Goal: Task Accomplishment & Management: Manage account settings

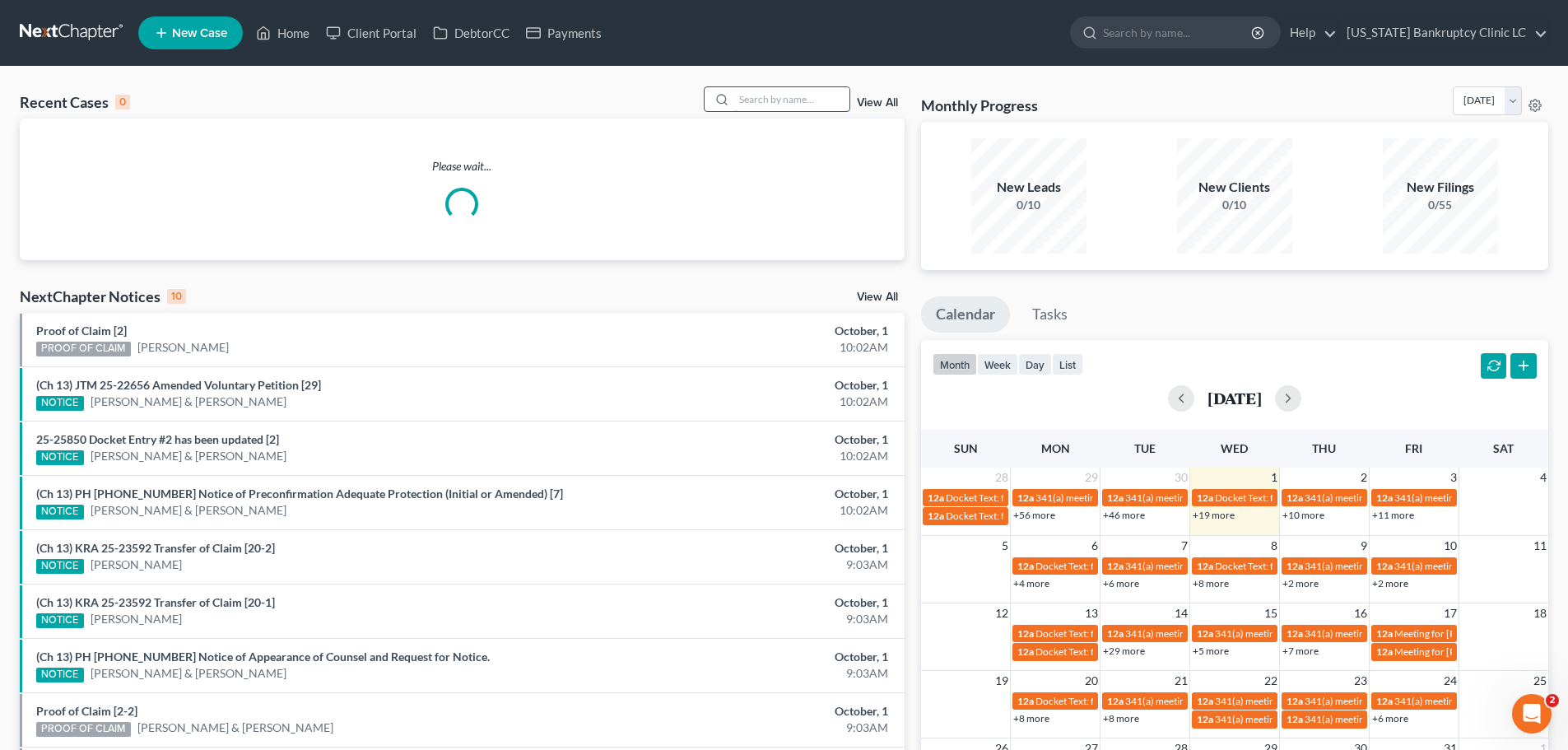
click at [777, 100] on input "search" at bounding box center [791, 99] width 115 height 24
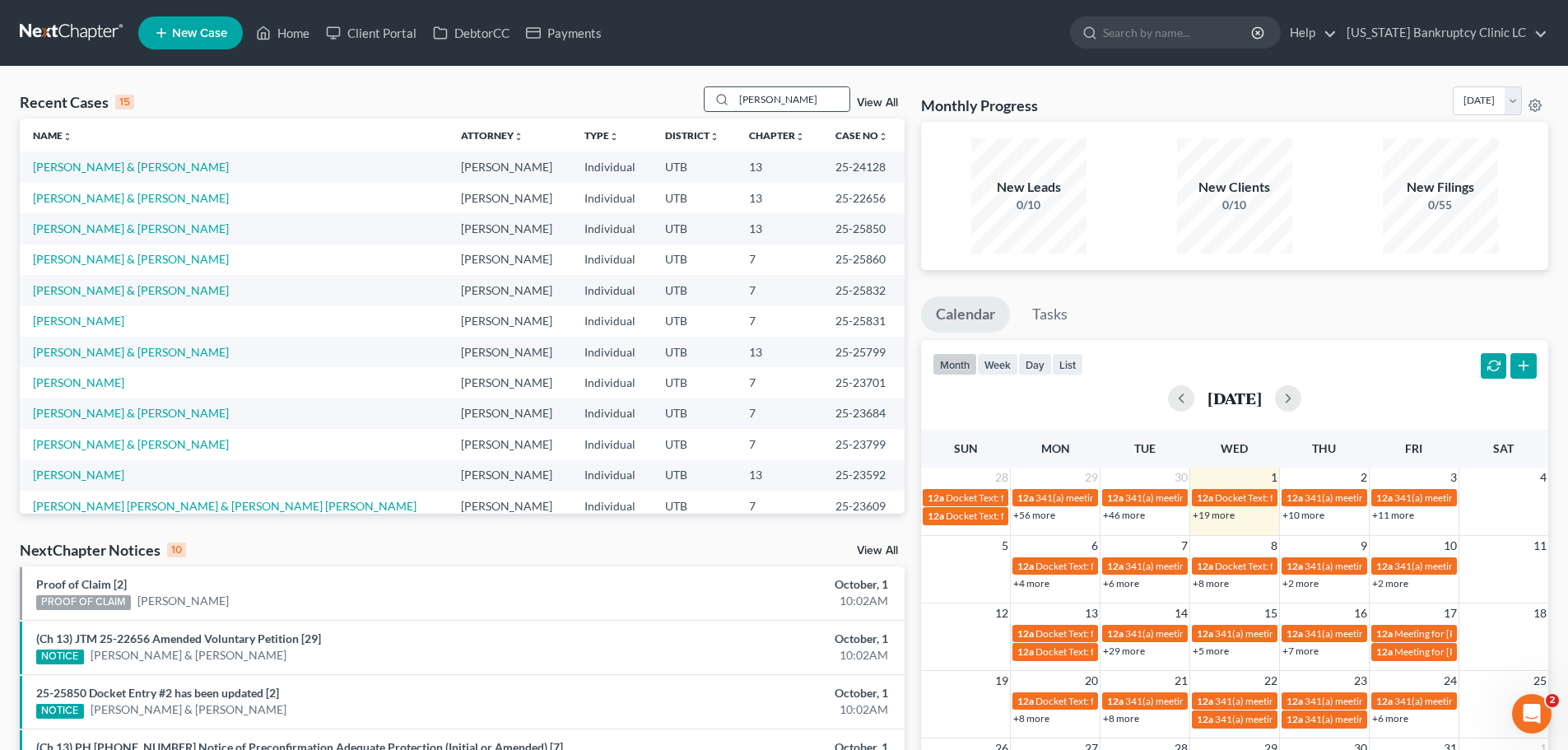
type input "rendon"
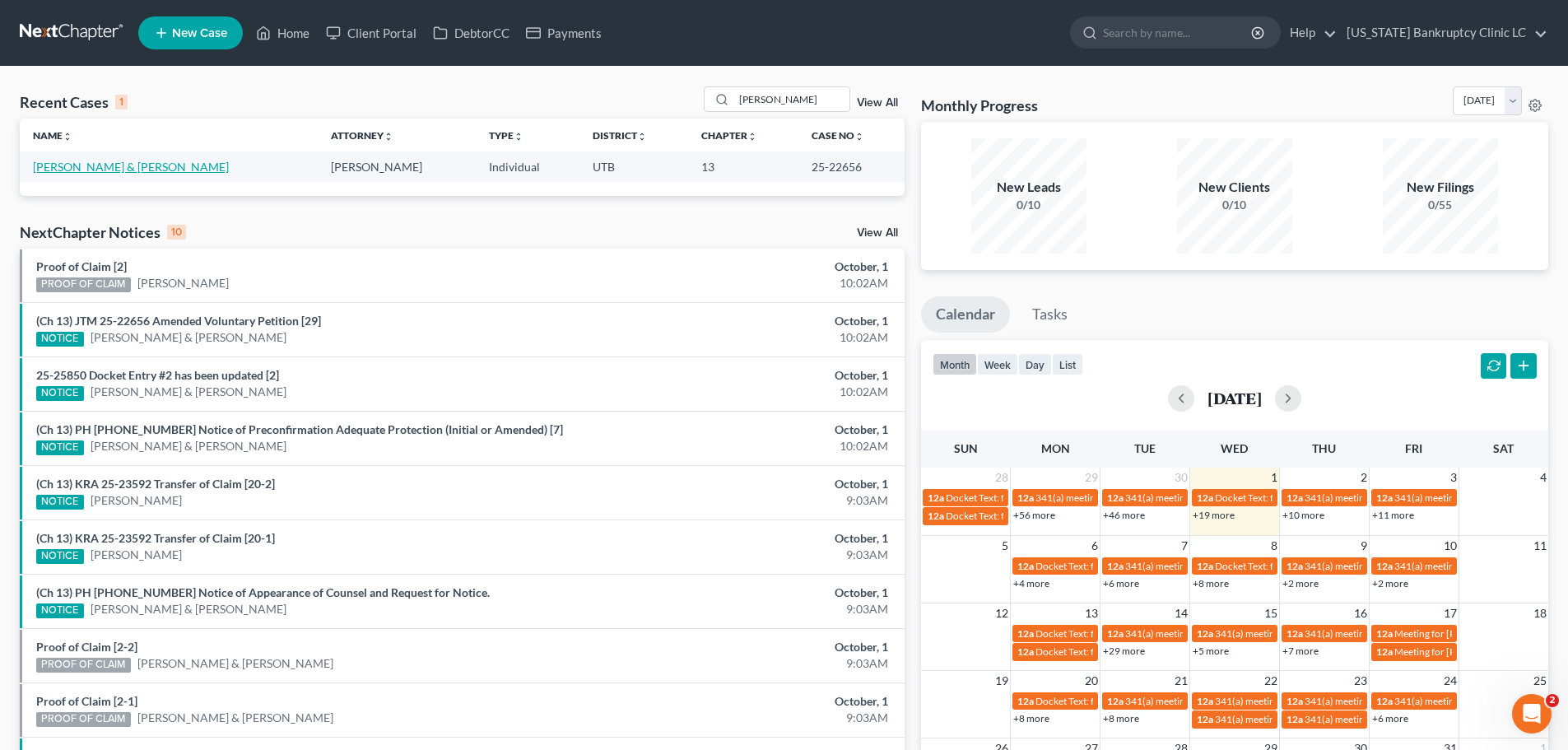
click at [95, 167] on link "[PERSON_NAME] & [PERSON_NAME]" at bounding box center [131, 167] width 196 height 14
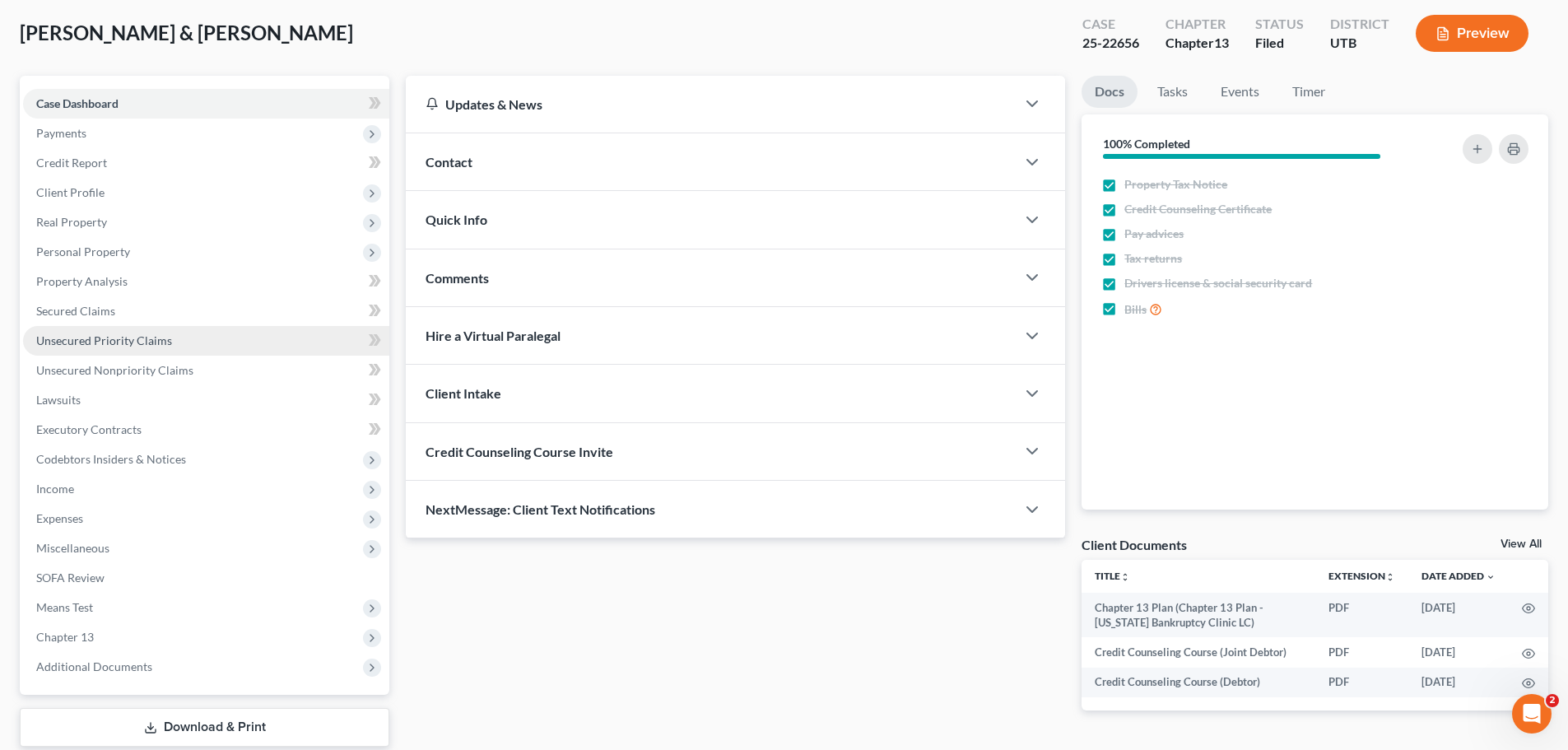
scroll to position [165, 0]
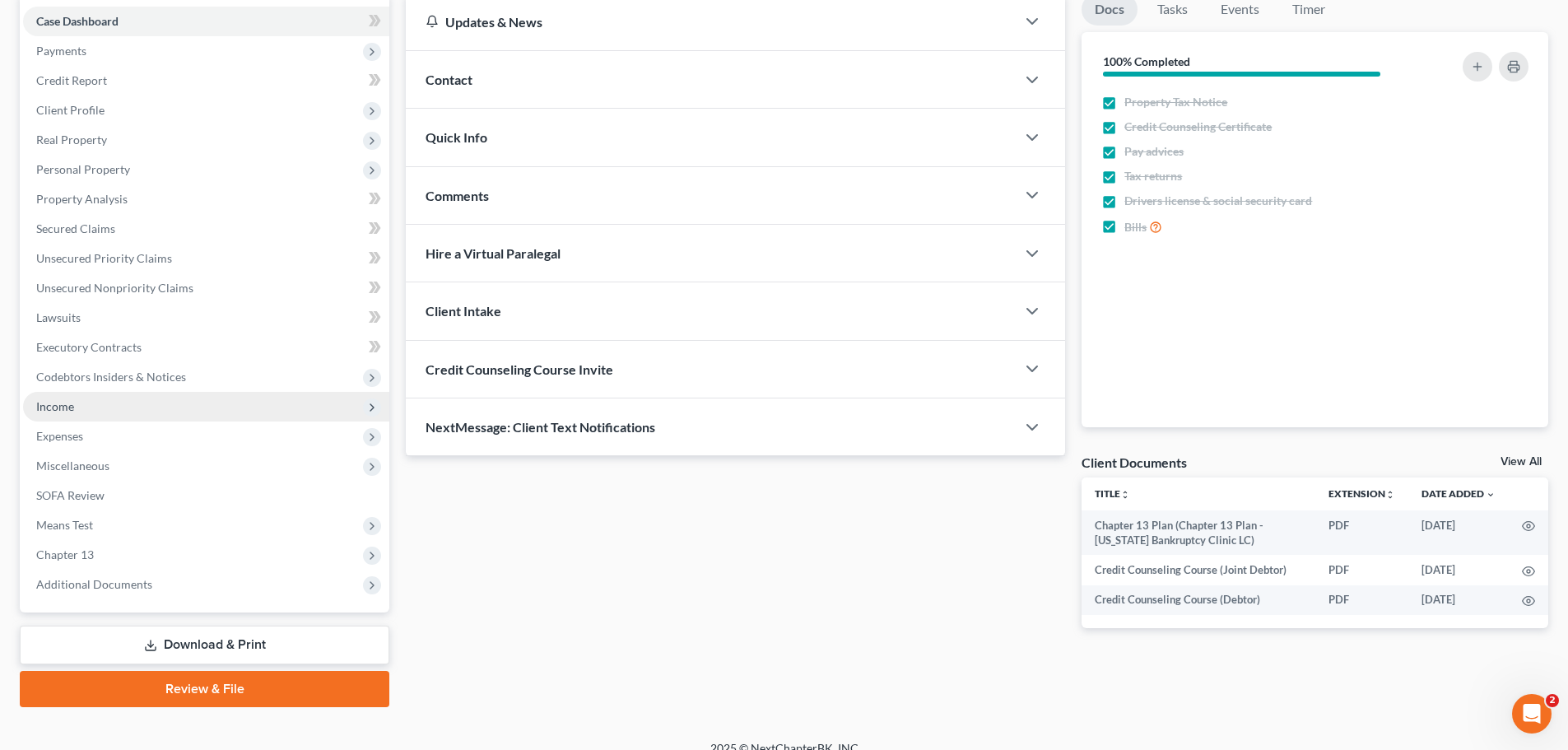
click at [122, 414] on span "Income" at bounding box center [206, 407] width 366 height 30
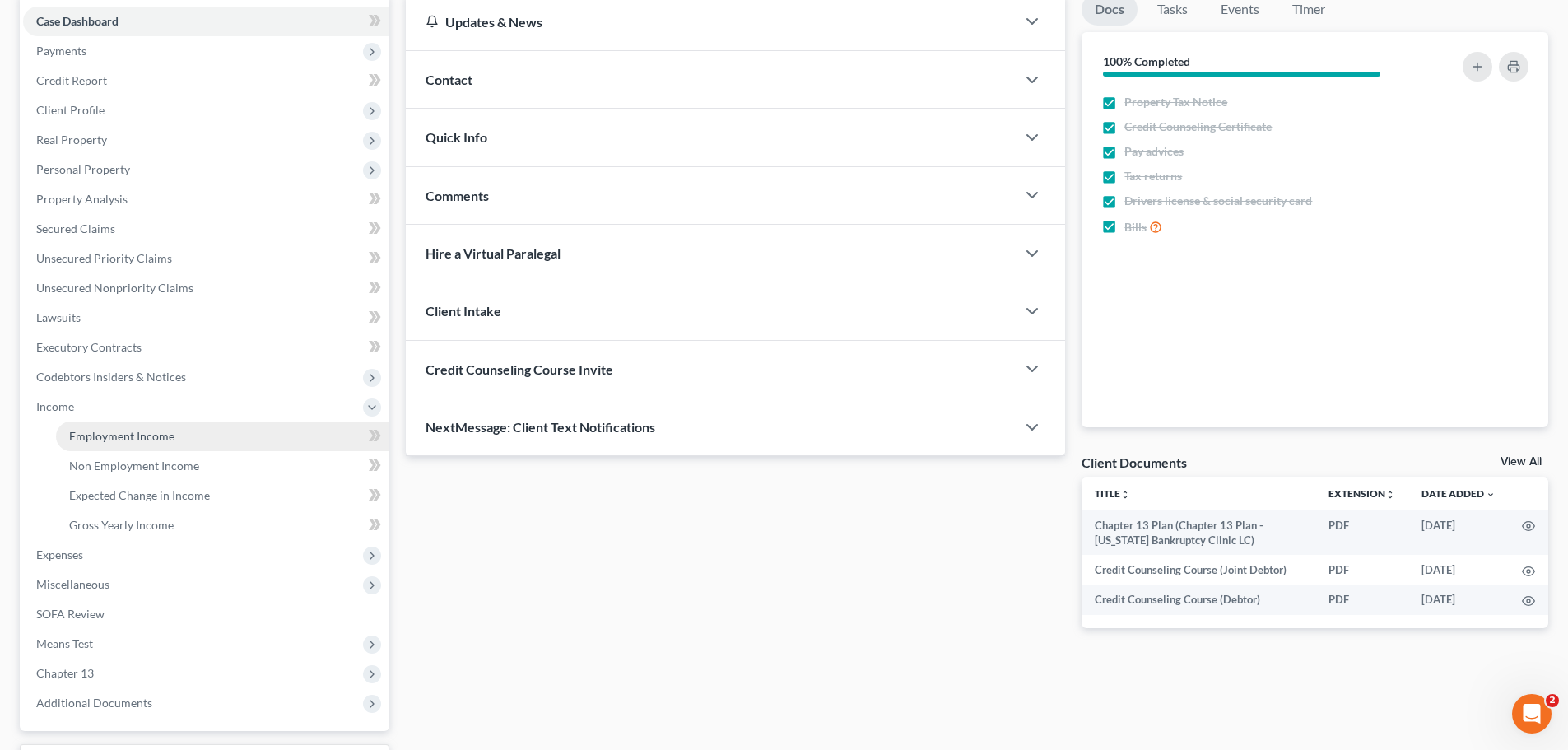
click at [112, 434] on span "Employment Income" at bounding box center [121, 436] width 105 height 14
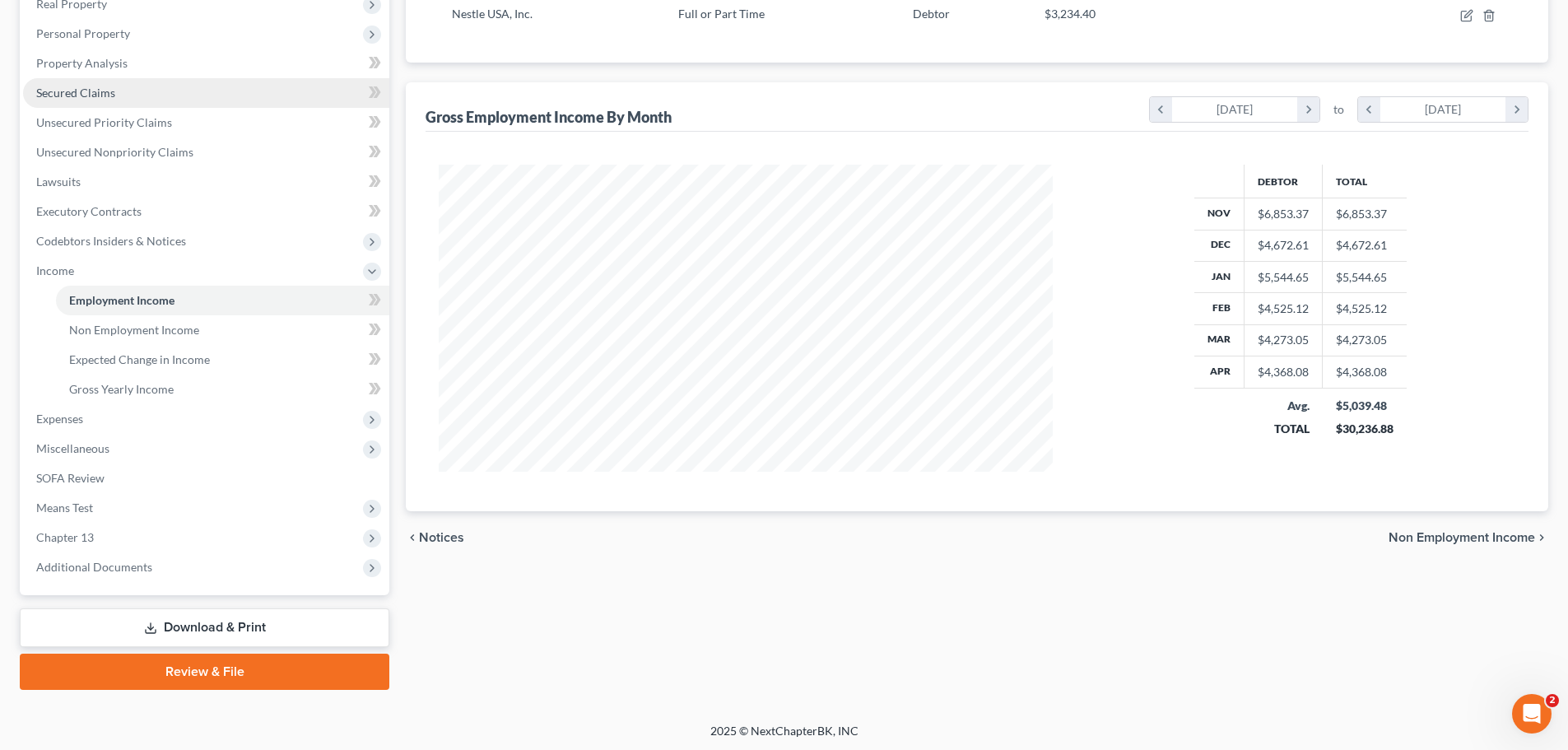
scroll to position [303, 0]
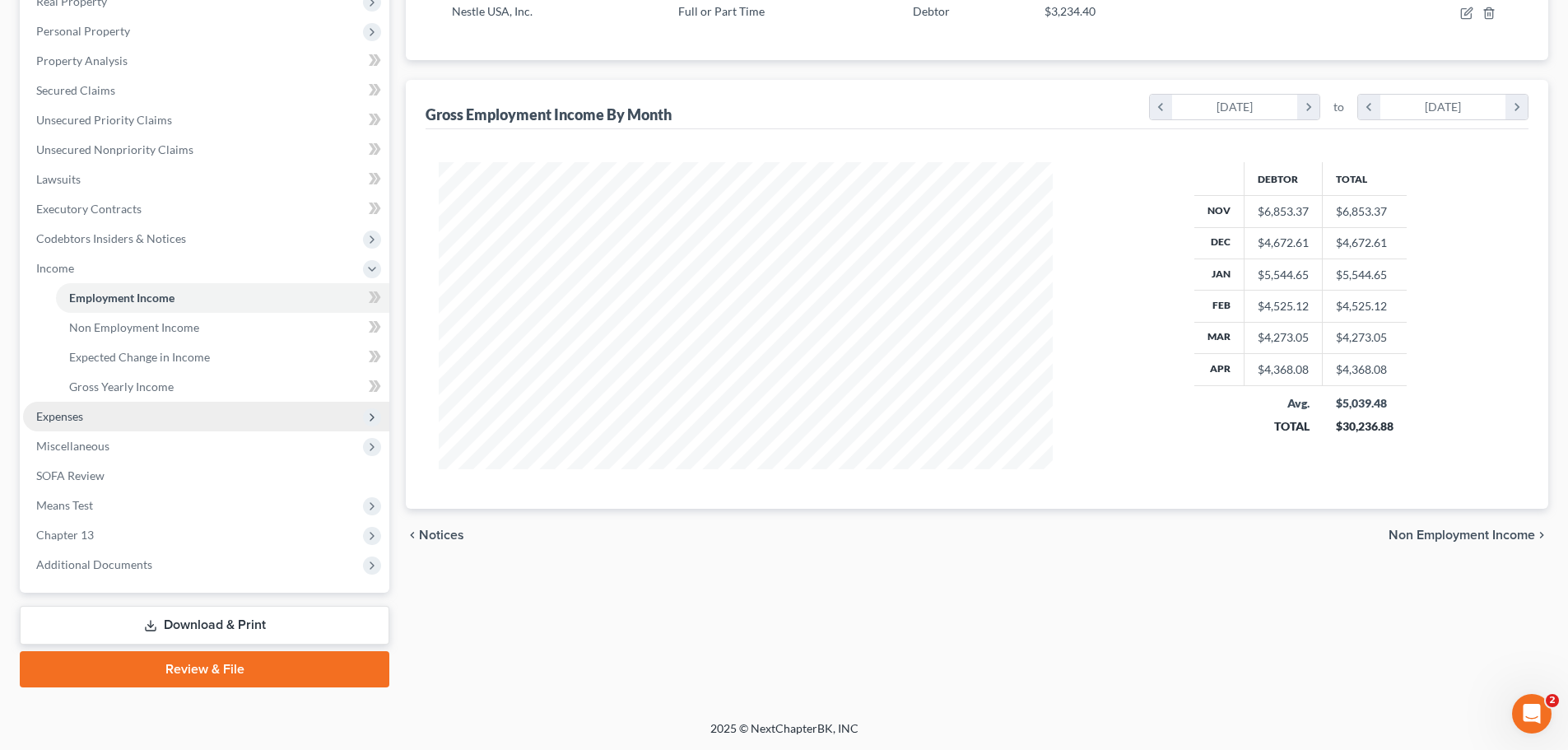
click at [148, 423] on span "Expenses" at bounding box center [206, 417] width 366 height 30
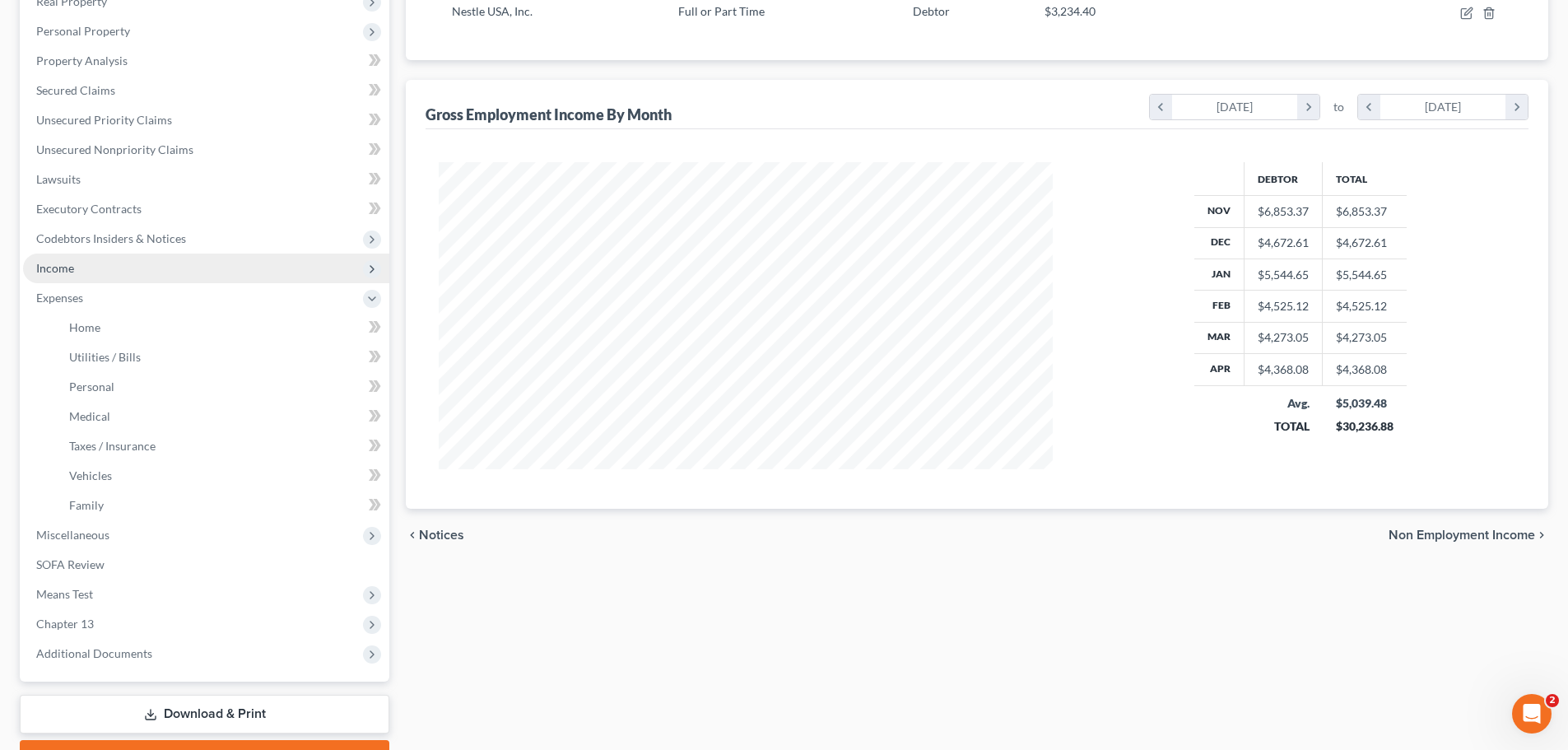
click at [166, 268] on span "Income" at bounding box center [206, 269] width 366 height 30
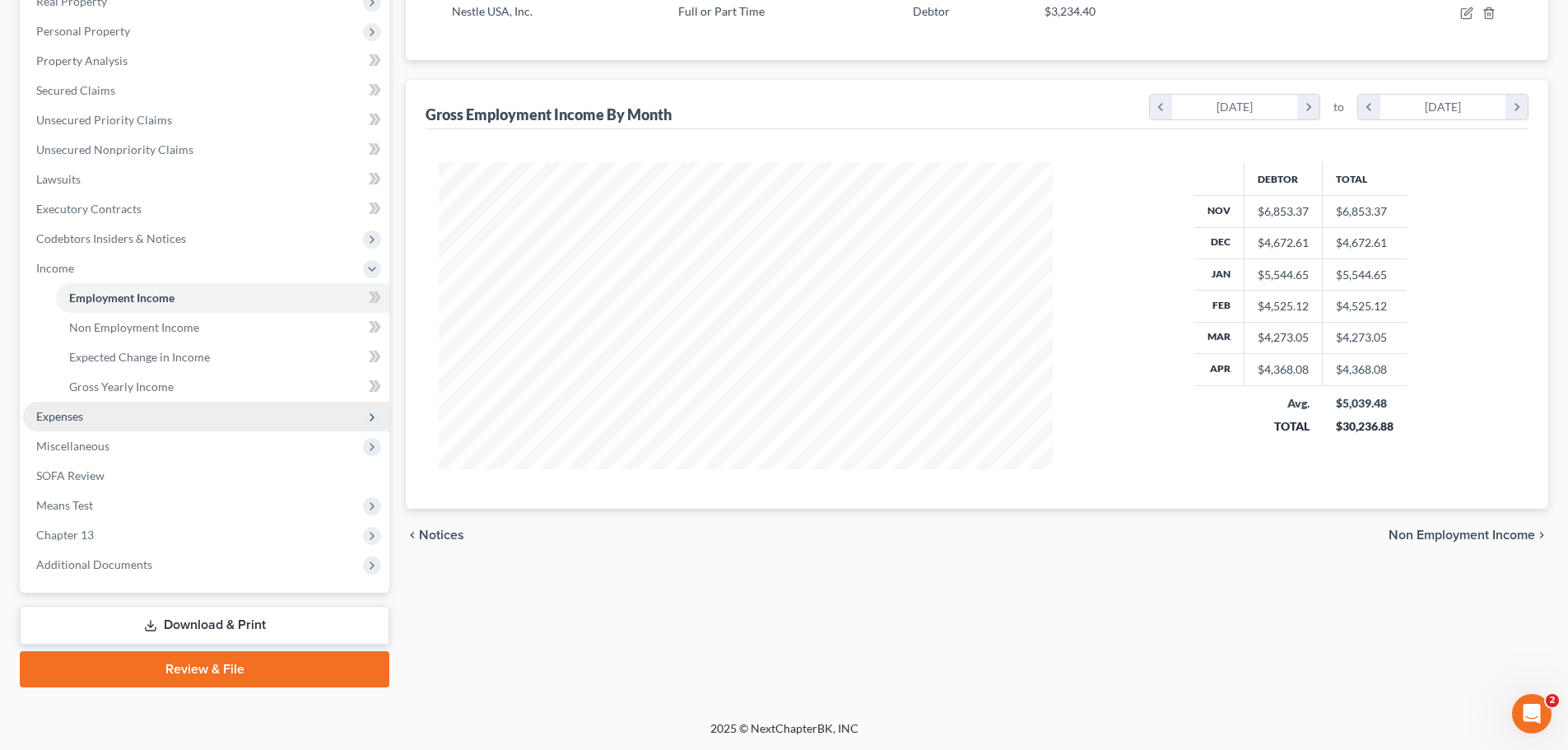
click at [152, 418] on span "Expenses" at bounding box center [206, 417] width 366 height 30
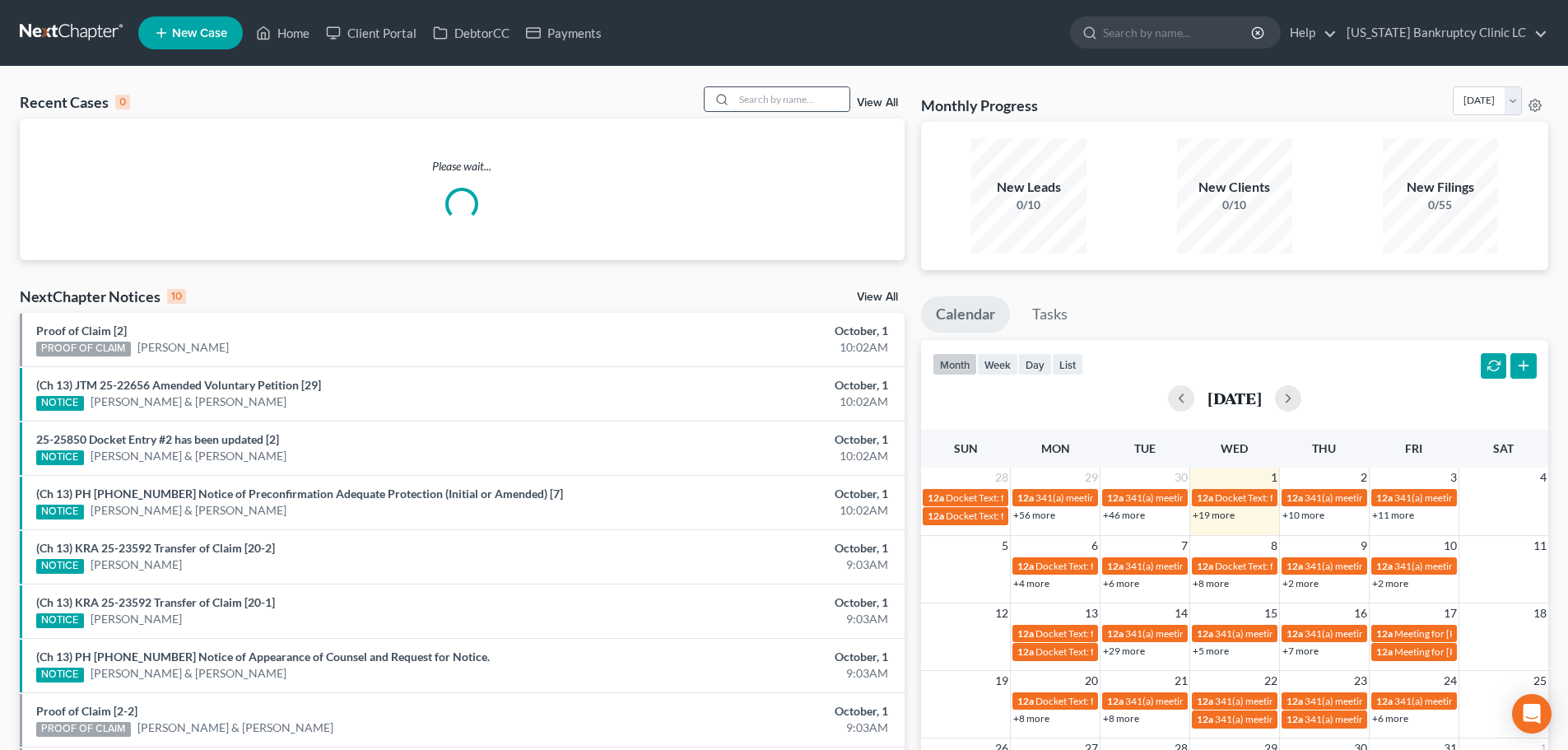
click at [752, 98] on input "search" at bounding box center [791, 99] width 115 height 24
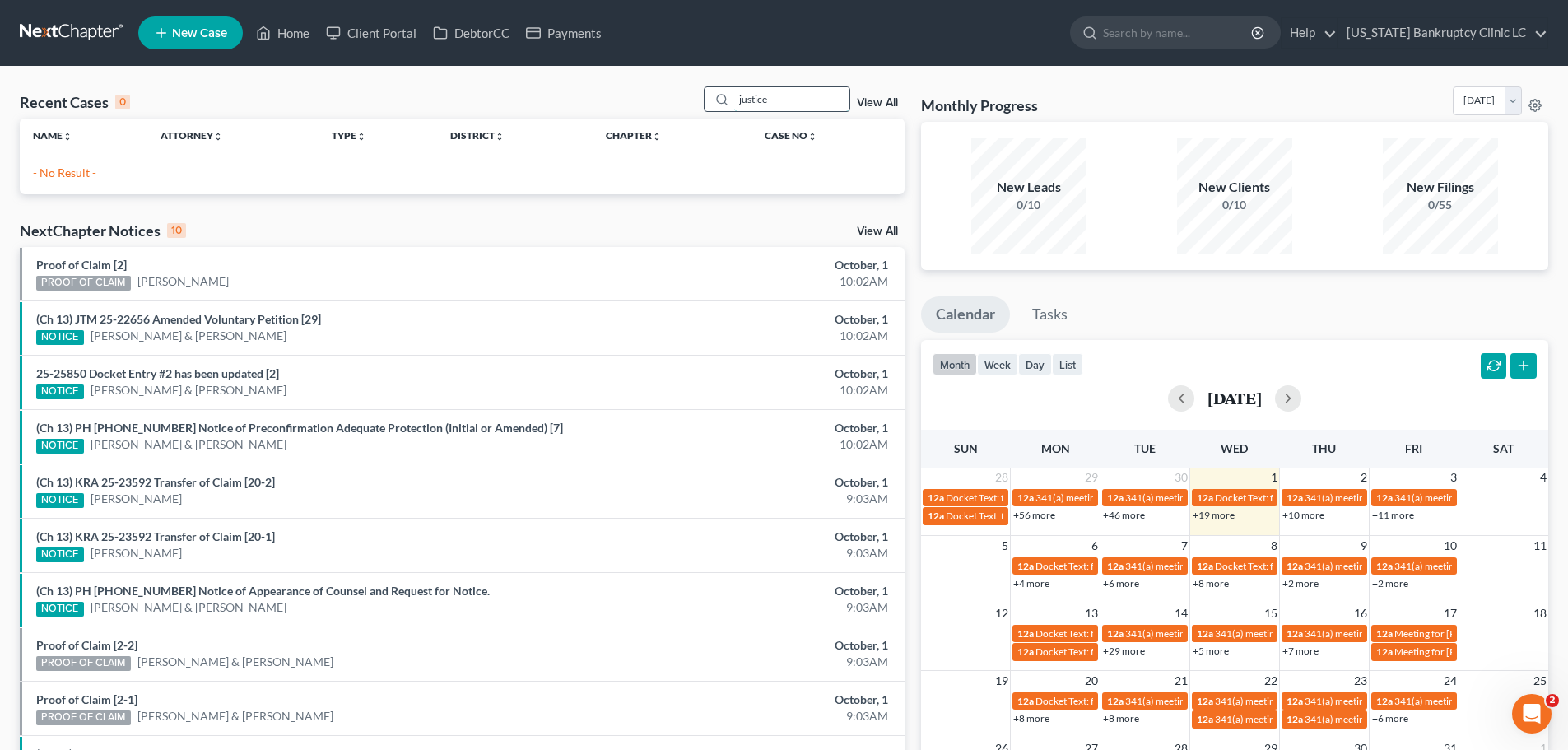
type input "justice"
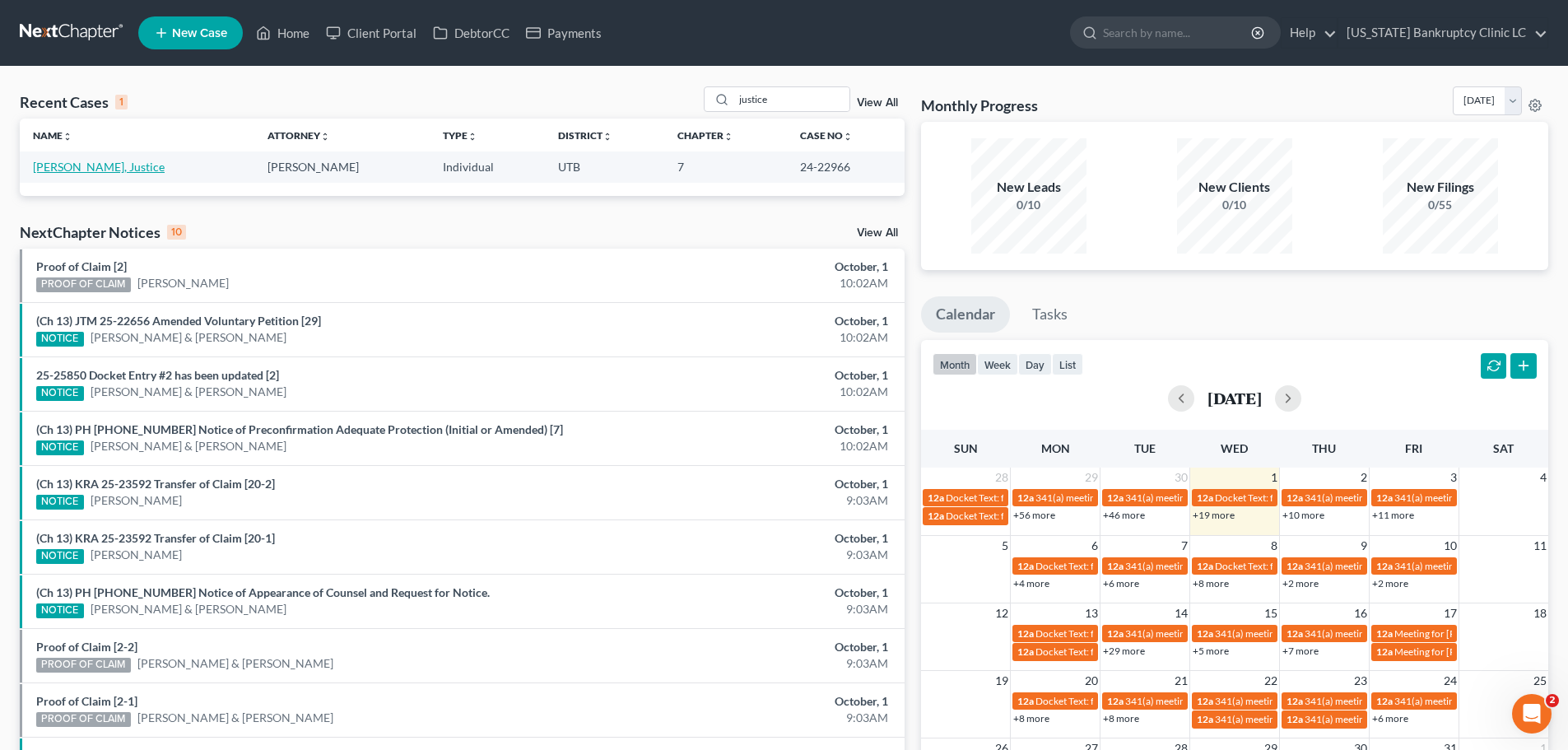
click at [104, 165] on link "[PERSON_NAME], Justice" at bounding box center [99, 167] width 132 height 14
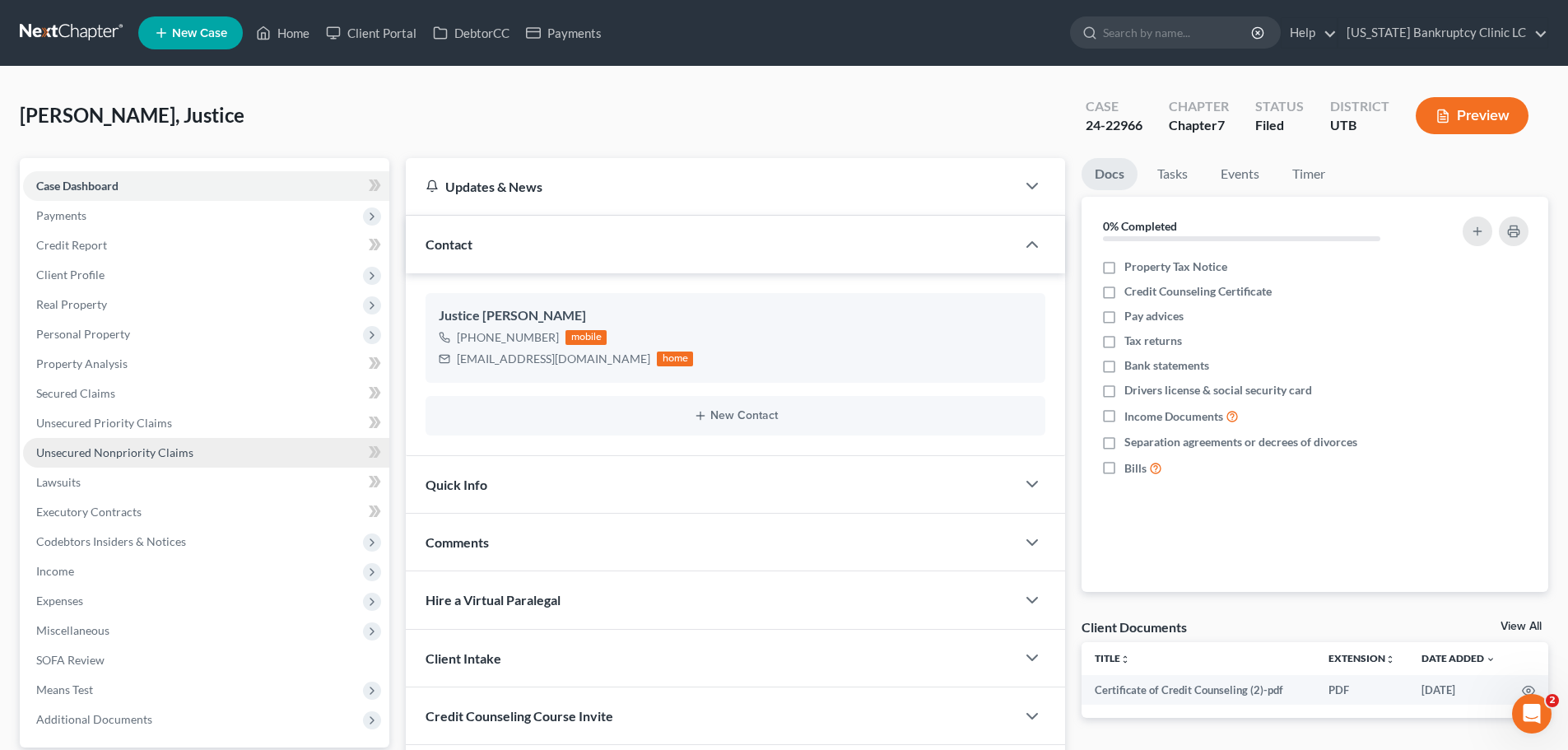
click at [209, 455] on link "Unsecured Nonpriority Claims" at bounding box center [206, 452] width 366 height 30
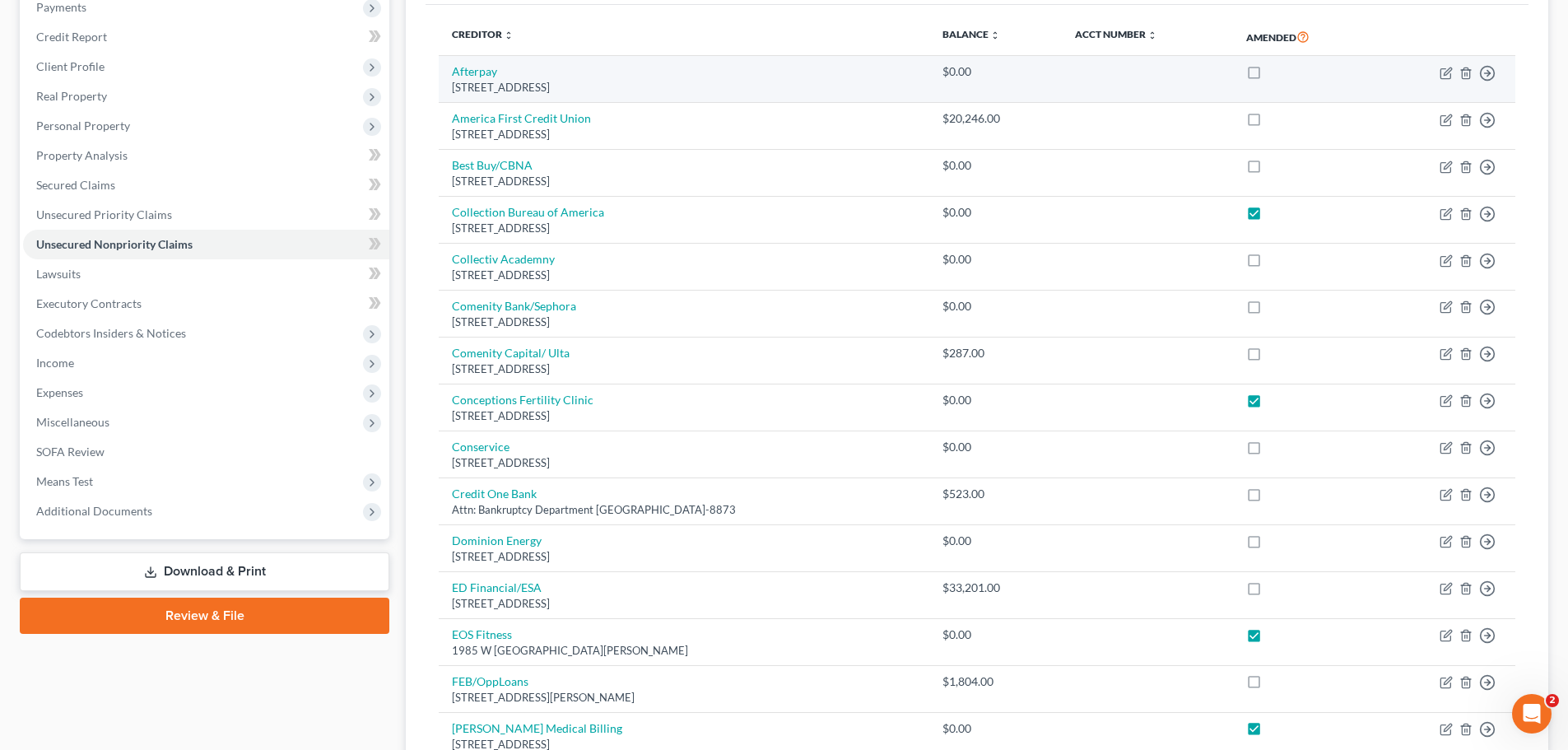
scroll to position [247, 0]
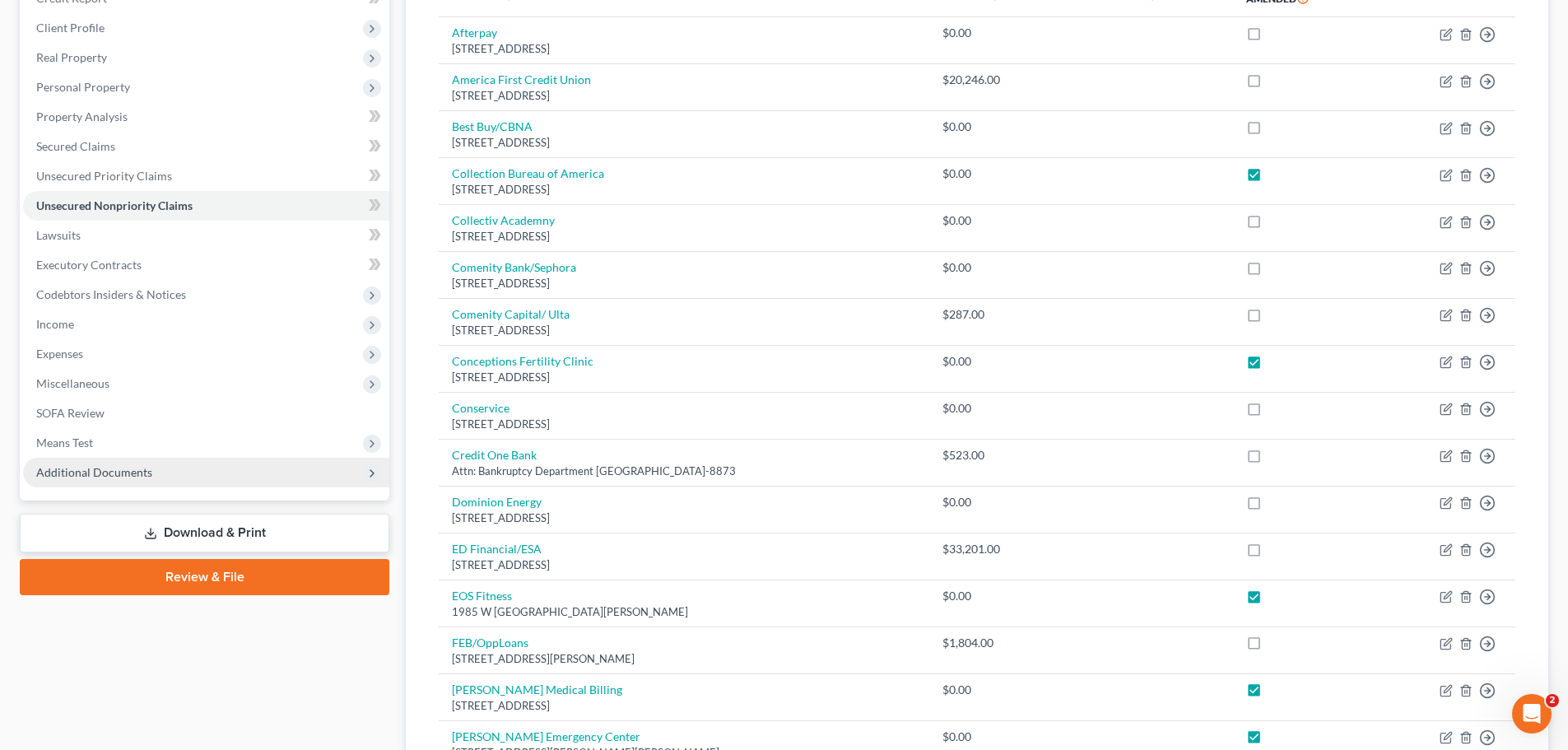
click at [94, 483] on span "Additional Documents" at bounding box center [206, 472] width 366 height 30
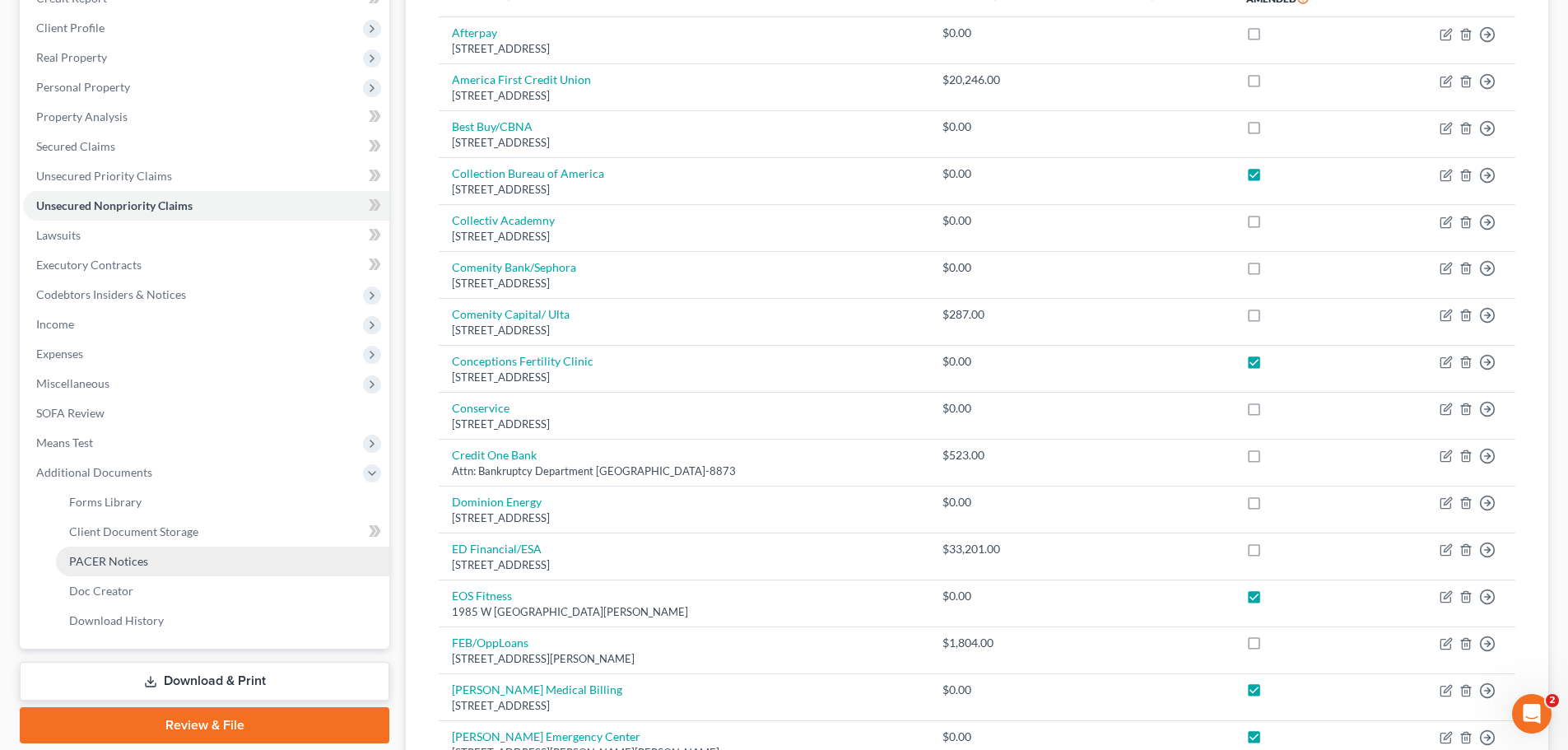
click at [80, 564] on span "PACER Notices" at bounding box center [108, 561] width 79 height 14
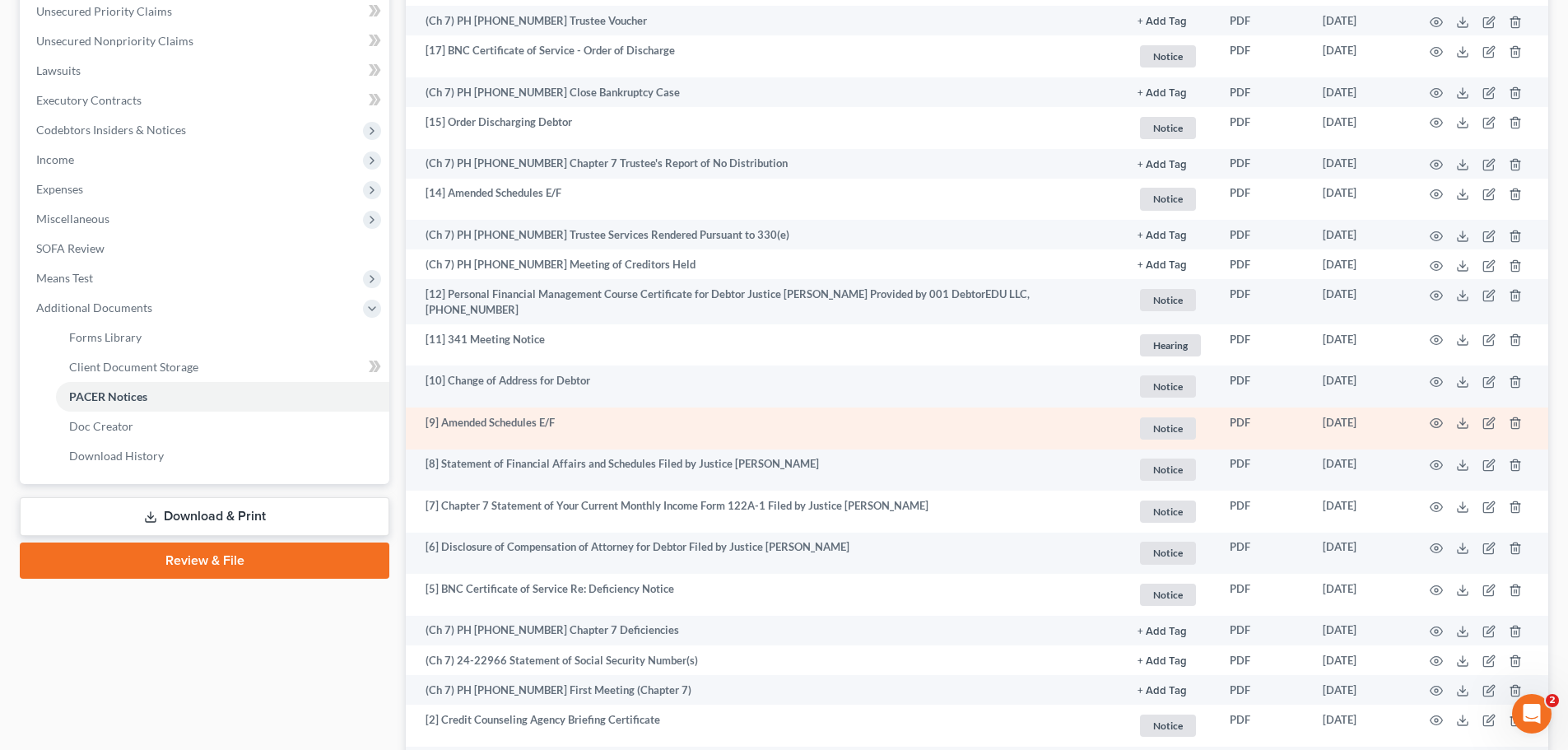
scroll to position [329, 0]
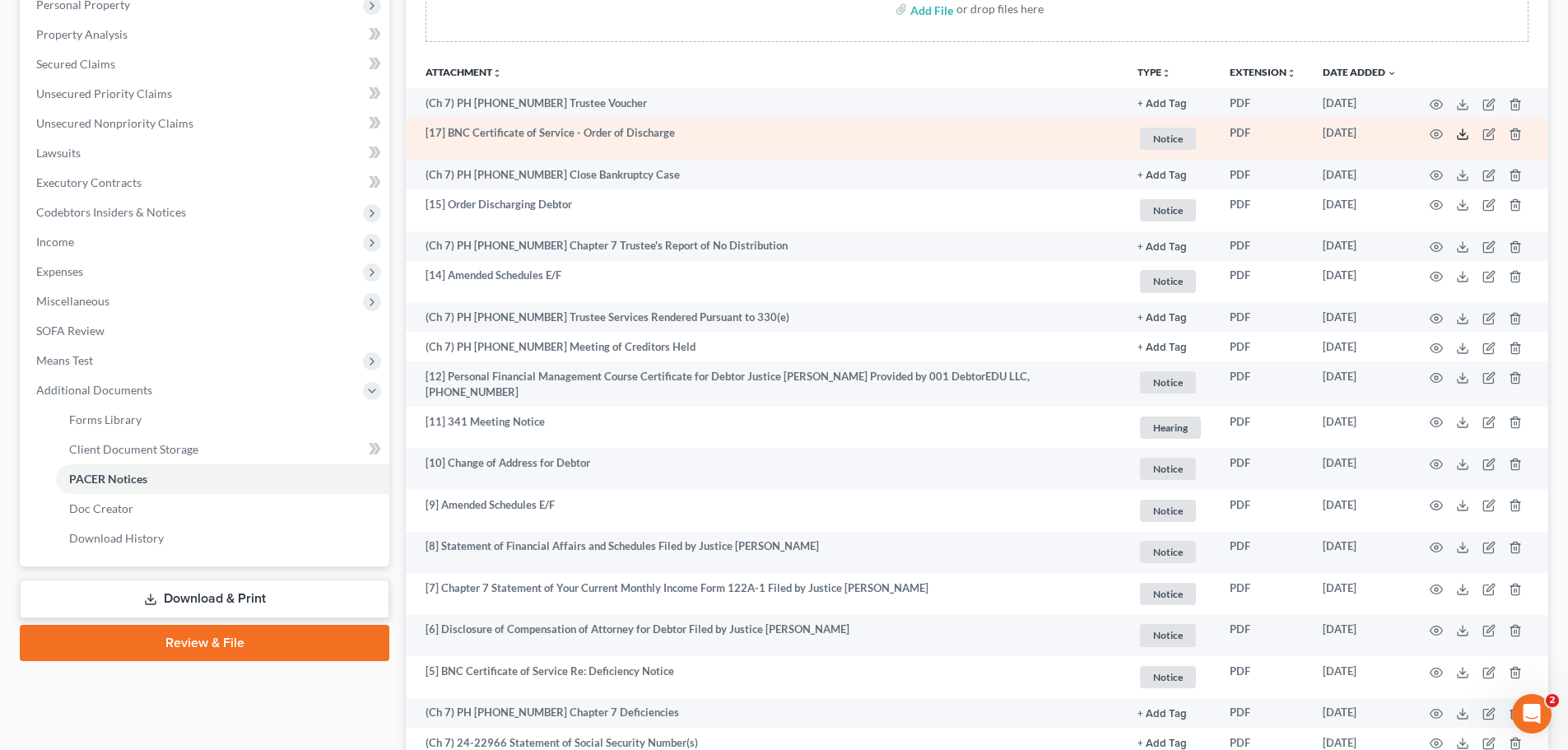
click at [1463, 133] on line at bounding box center [1463, 133] width 0 height 7
